Goal: Navigation & Orientation: Find specific page/section

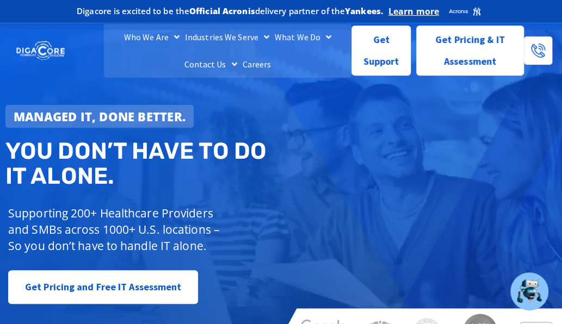
click at [60, 49] on img at bounding box center [40, 50] width 48 height 21
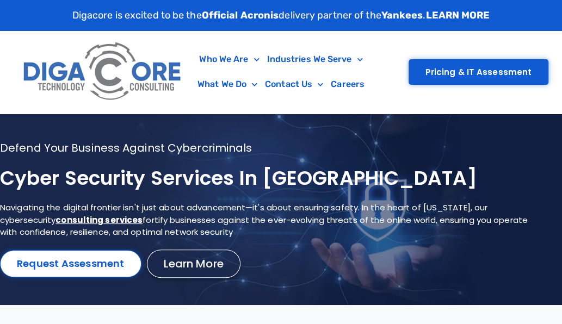
click at [500, 112] on div "Who We Are About Us Our Leadership Testimonials Blog Industries We Serve Health…" at bounding box center [281, 72] width 535 height 82
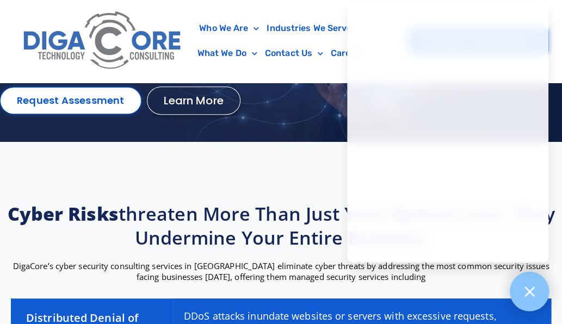
click at [530, 295] on icon at bounding box center [529, 291] width 14 height 14
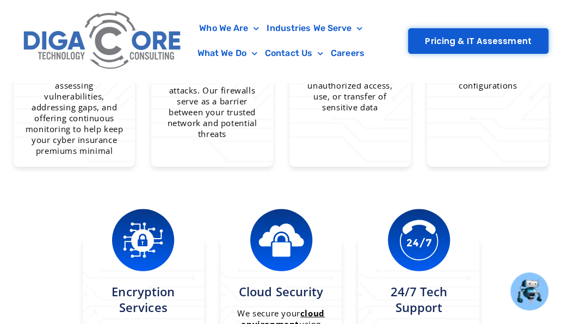
scroll to position [1142, 0]
